Goal: Task Accomplishment & Management: Manage account settings

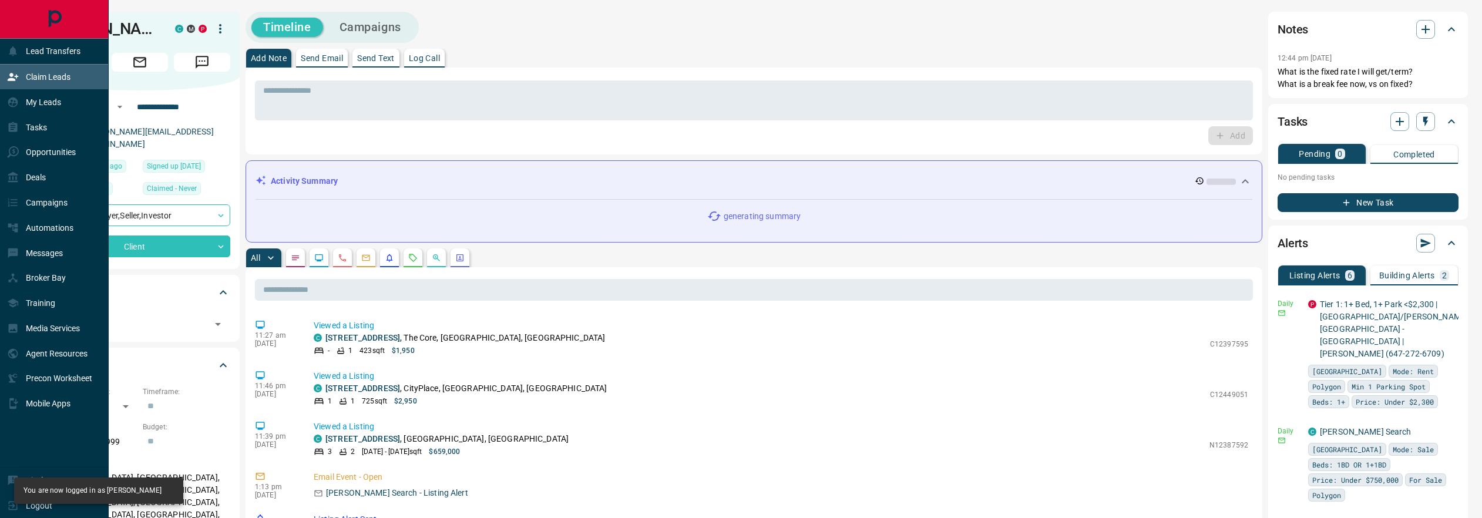
click at [37, 79] on p "Claim Leads" at bounding box center [48, 76] width 45 height 9
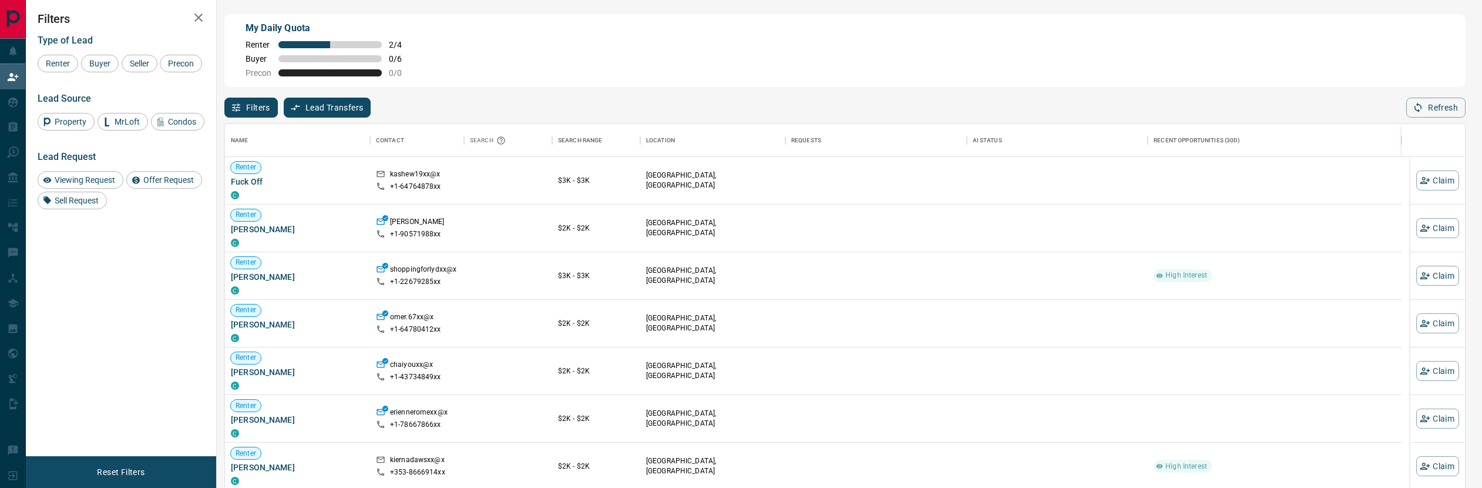
scroll to position [363, 1232]
click at [96, 65] on span "Buyer" at bounding box center [99, 63] width 29 height 9
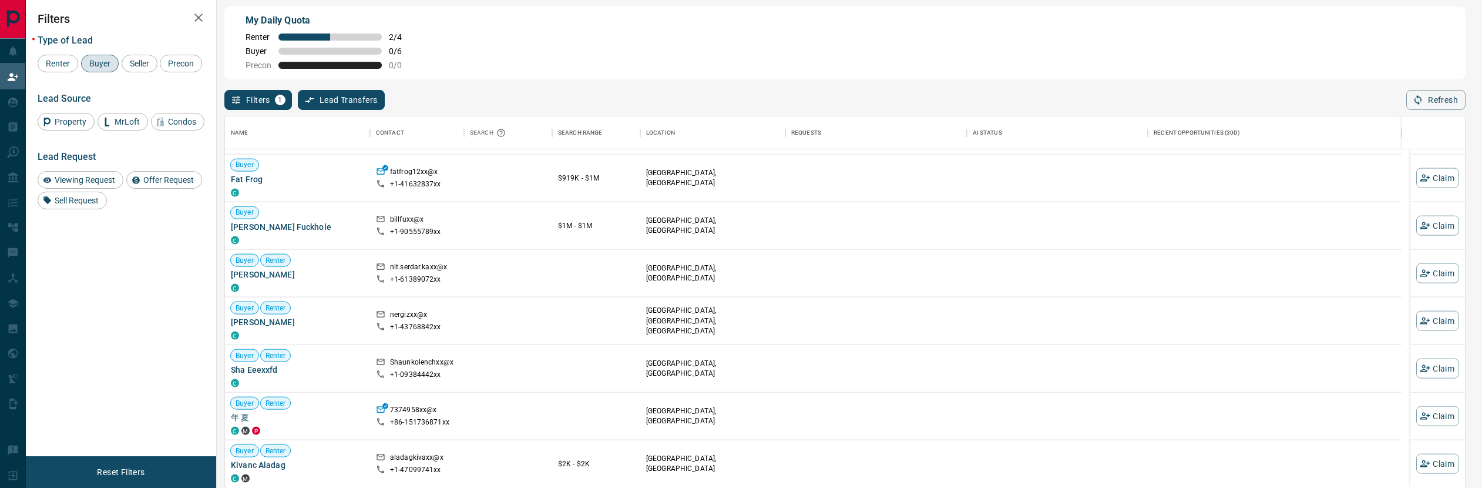
scroll to position [8, 0]
click at [92, 184] on span "Viewing Request" at bounding box center [85, 179] width 69 height 9
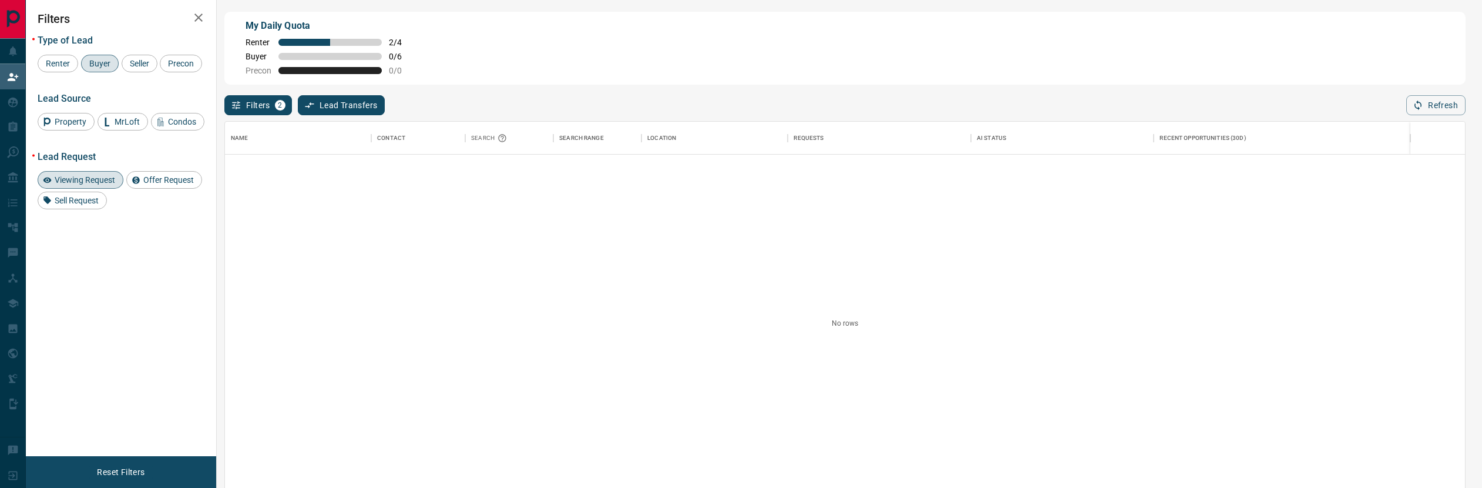
scroll to position [0, 0]
click at [156, 184] on span "Offer Request" at bounding box center [168, 179] width 59 height 9
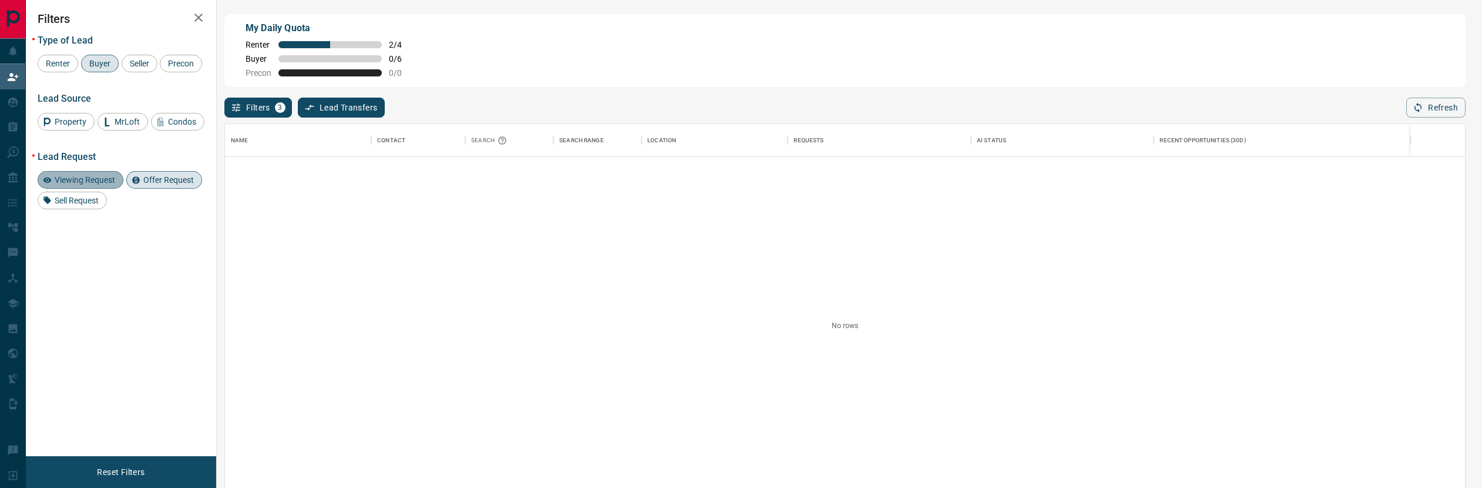
click at [85, 184] on span "Viewing Request" at bounding box center [85, 179] width 69 height 9
click at [151, 184] on span "Offer Request" at bounding box center [168, 179] width 59 height 9
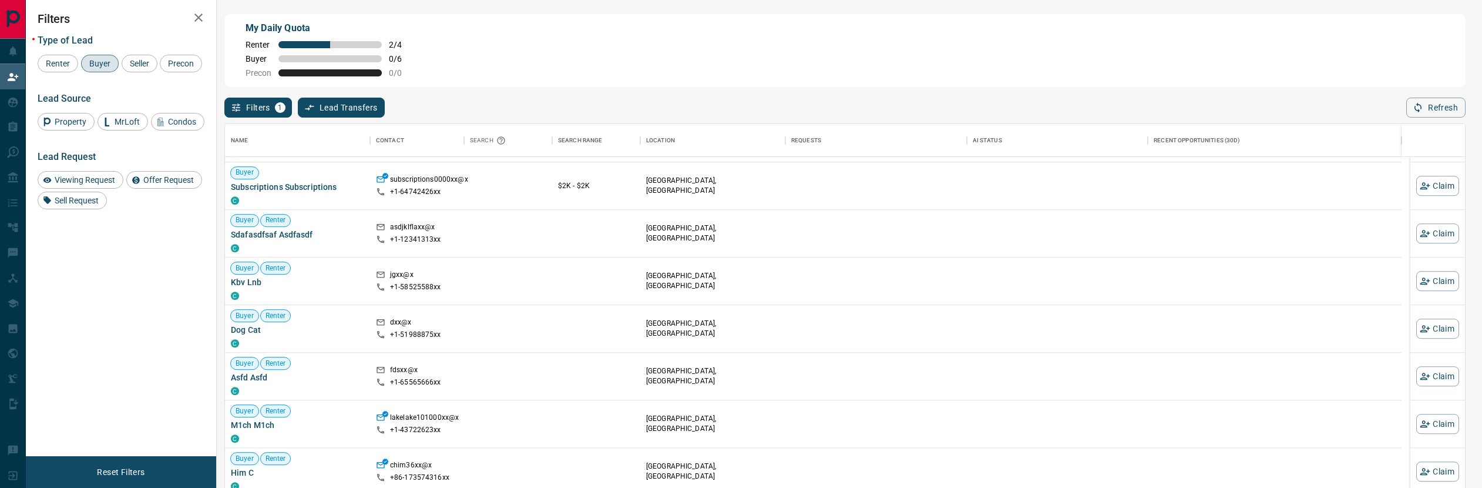
scroll to position [854, 0]
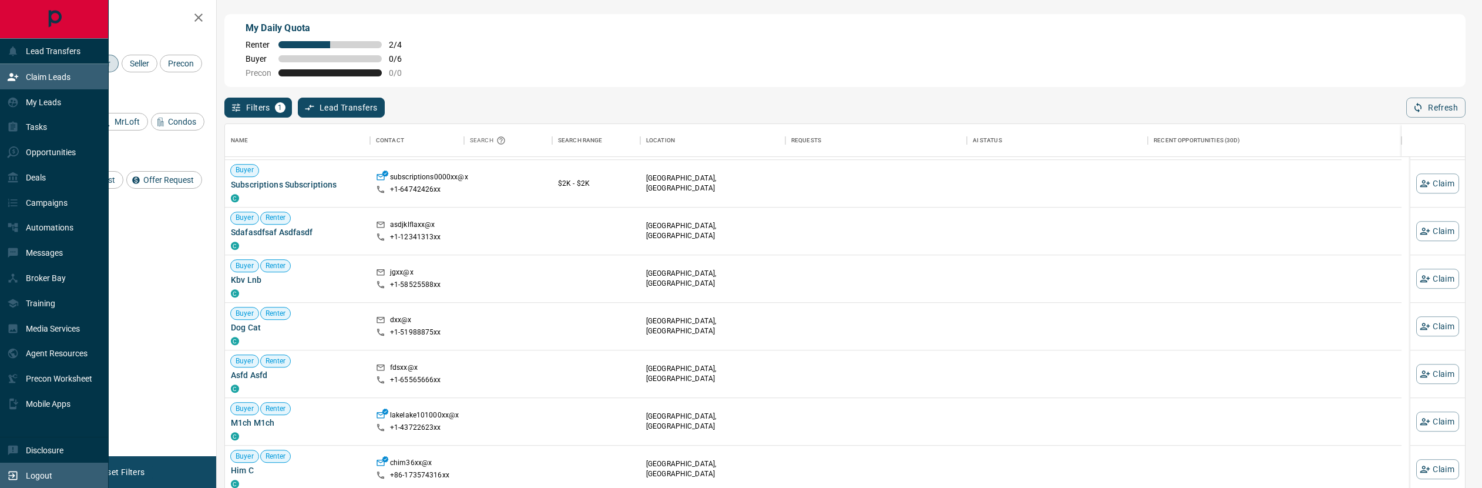
drag, startPoint x: 33, startPoint y: 473, endPoint x: 40, endPoint y: 467, distance: 9.6
click at [33, 473] on p "Logout" at bounding box center [39, 475] width 26 height 9
